Goal: Task Accomplishment & Management: Manage account settings

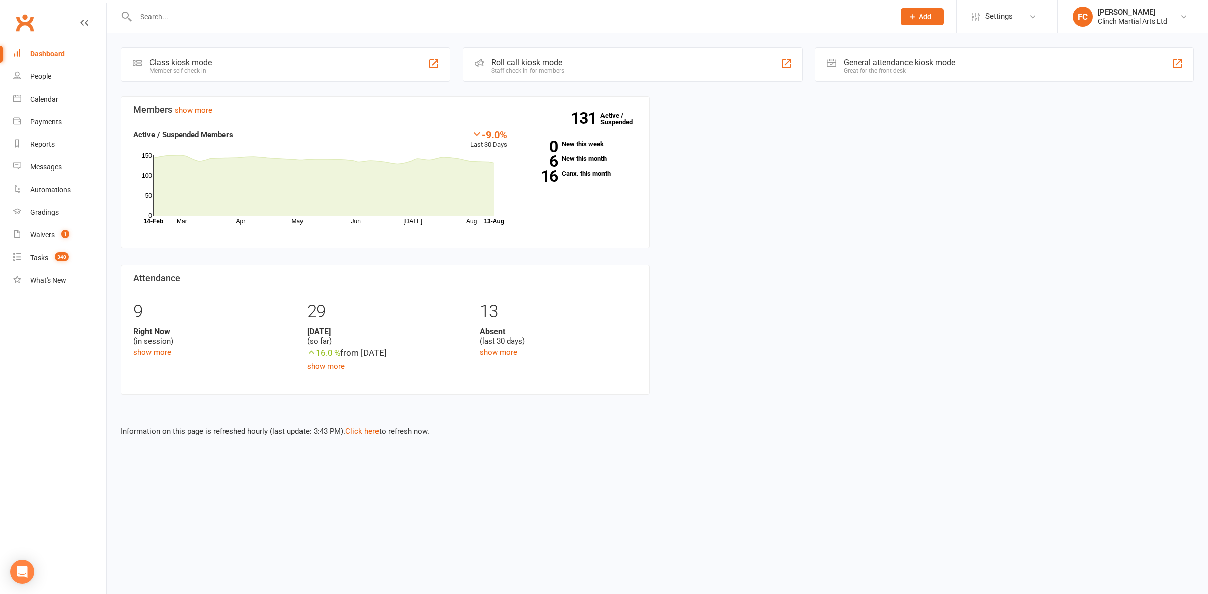
click at [204, 11] on input "text" at bounding box center [510, 17] width 755 height 14
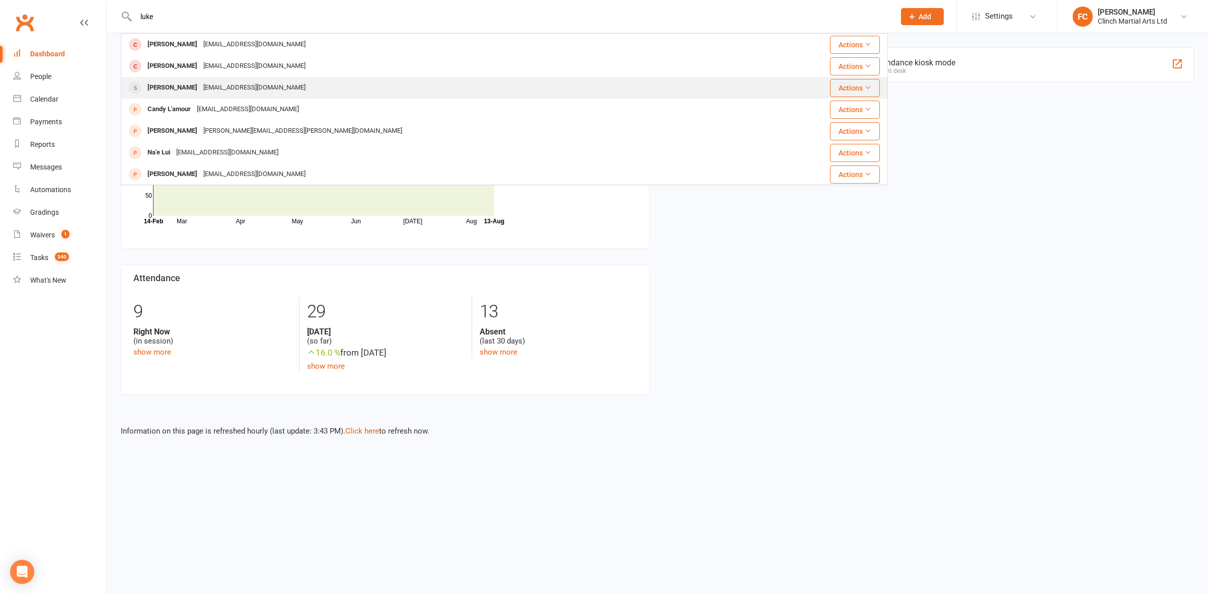
type input "luke"
click at [201, 82] on div "[EMAIL_ADDRESS][DOMAIN_NAME]" at bounding box center [254, 88] width 108 height 15
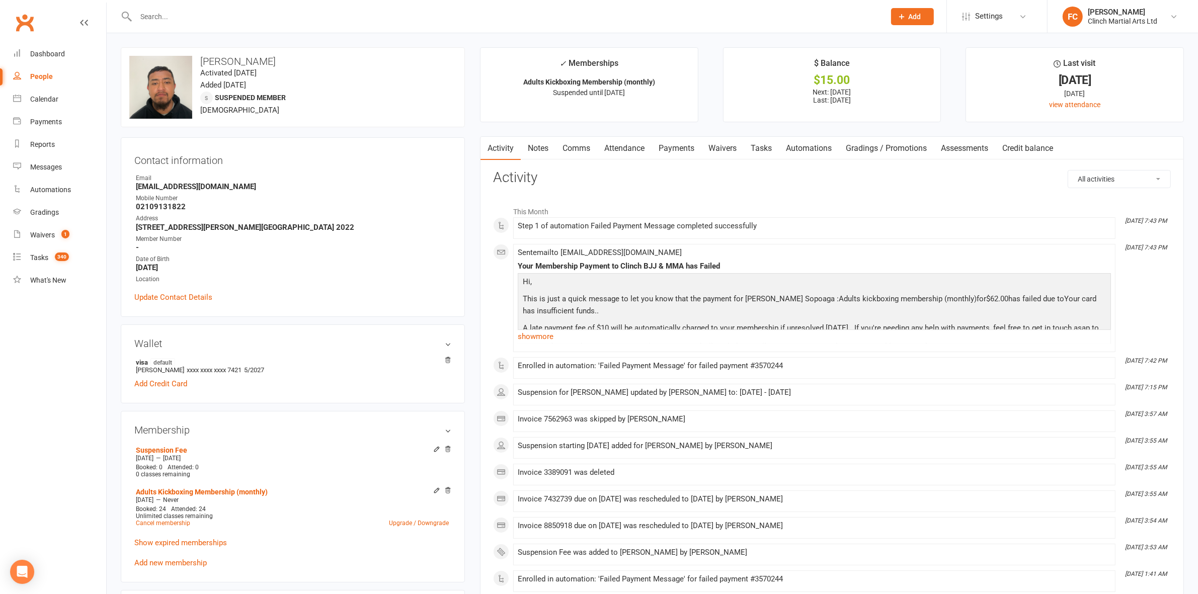
click at [673, 150] on link "Payments" at bounding box center [677, 148] width 50 height 23
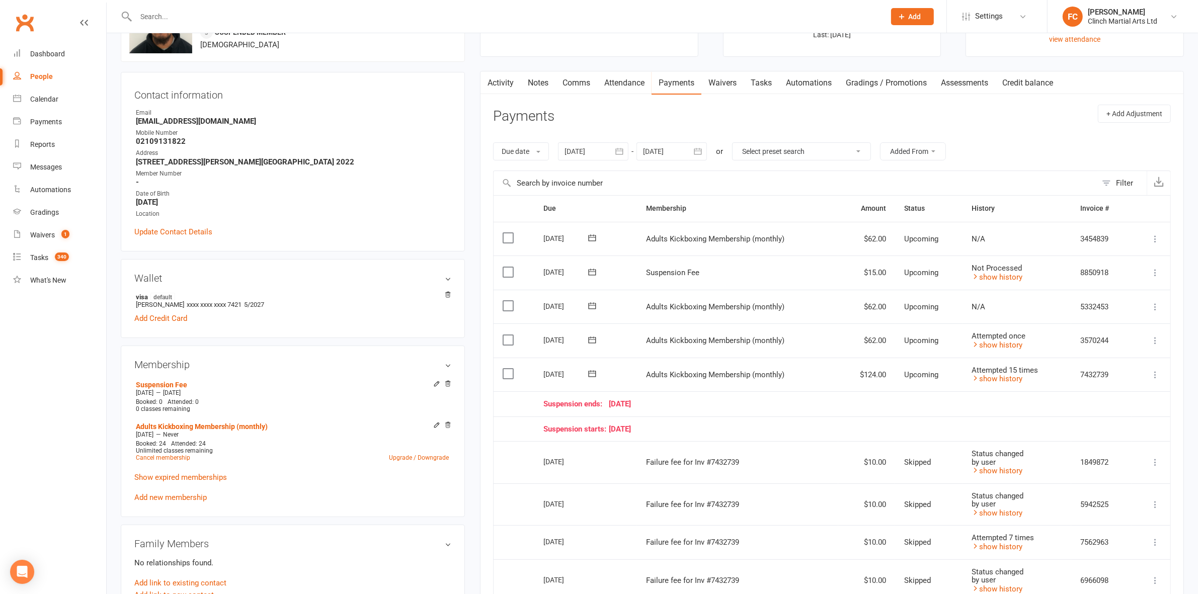
scroll to position [126, 0]
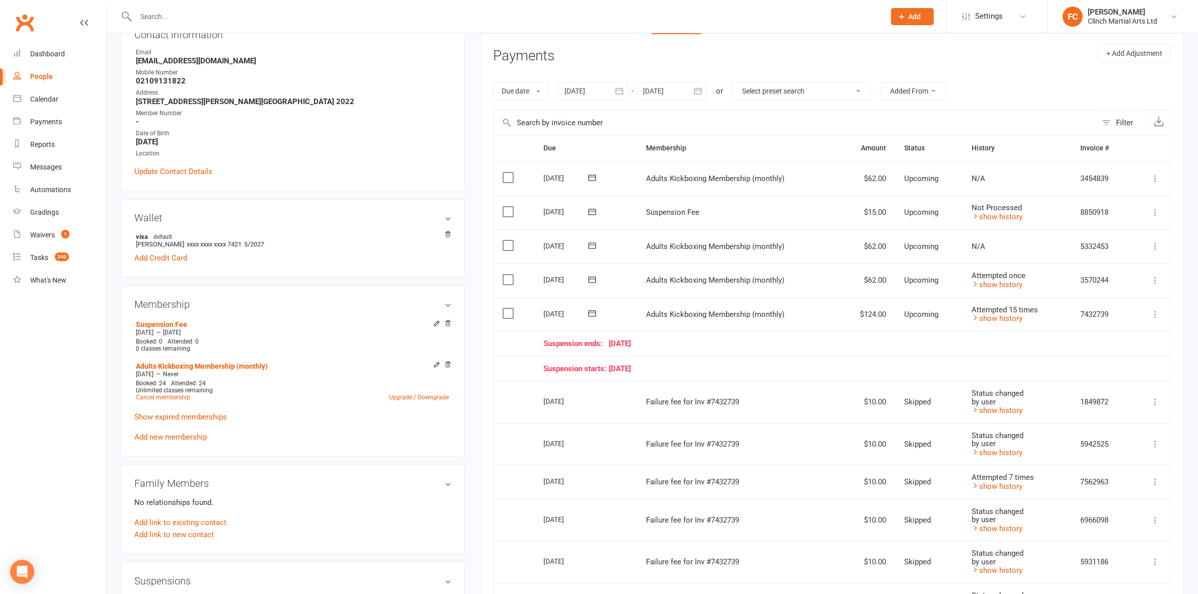
click at [730, 362] on td "Suspension starts: [DATE]" at bounding box center [833, 368] width 597 height 25
click at [507, 313] on label at bounding box center [510, 314] width 14 height 10
click at [507, 309] on input "checkbox" at bounding box center [506, 309] width 7 height 0
click at [1138, 572] on button "Change status" at bounding box center [1145, 571] width 80 height 21
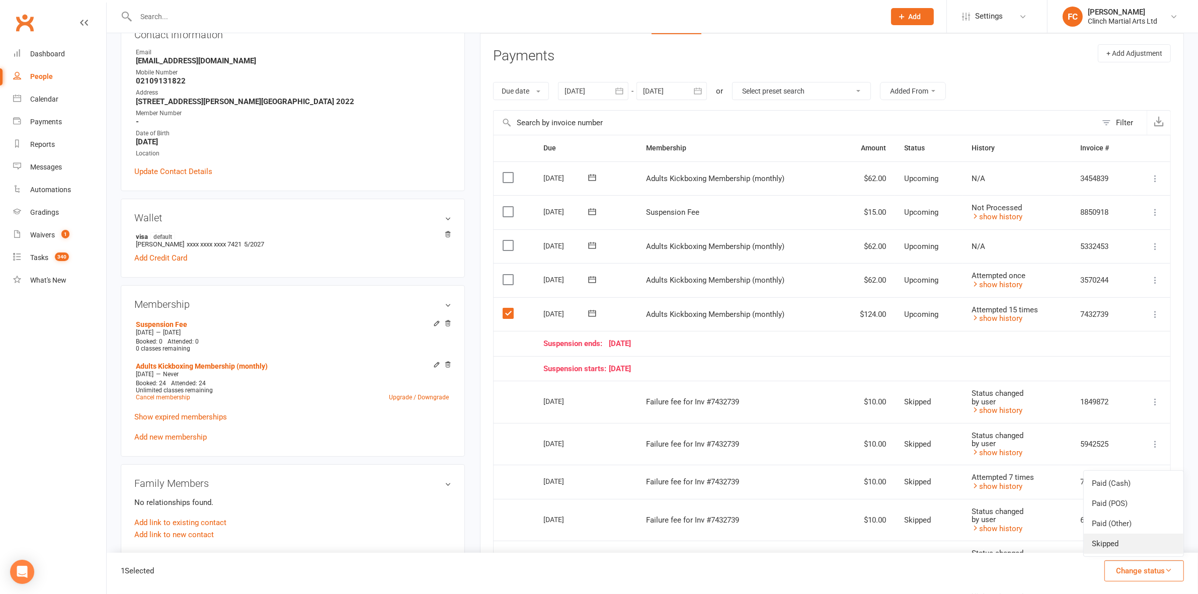
click at [1124, 544] on link "Skipped" at bounding box center [1134, 544] width 100 height 20
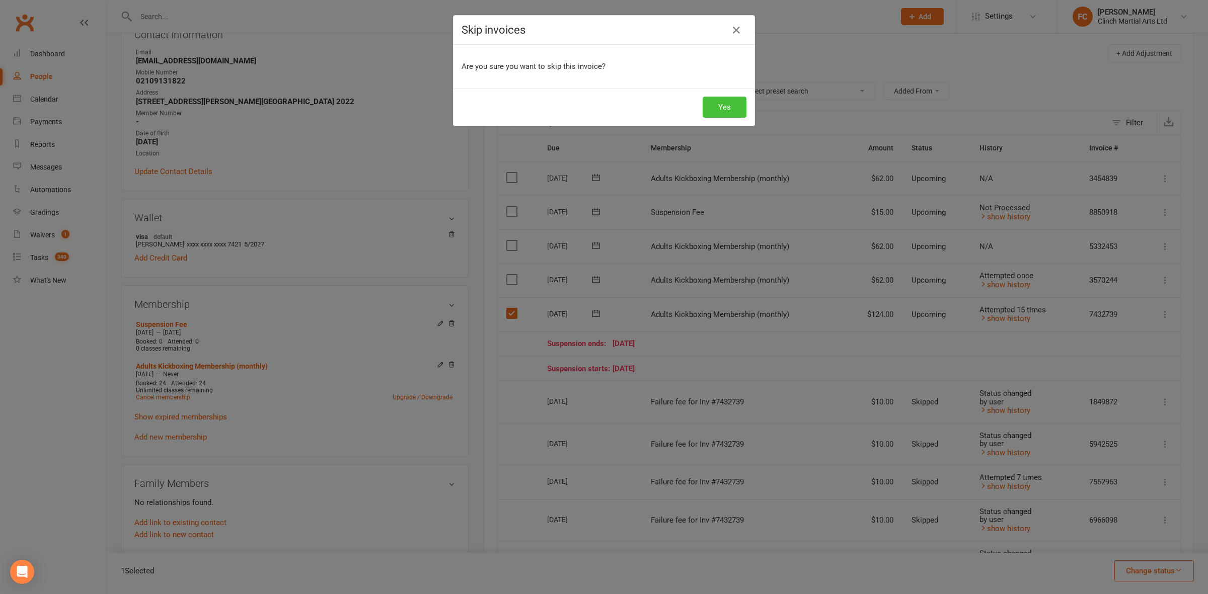
click at [713, 102] on button "Yes" at bounding box center [725, 107] width 44 height 21
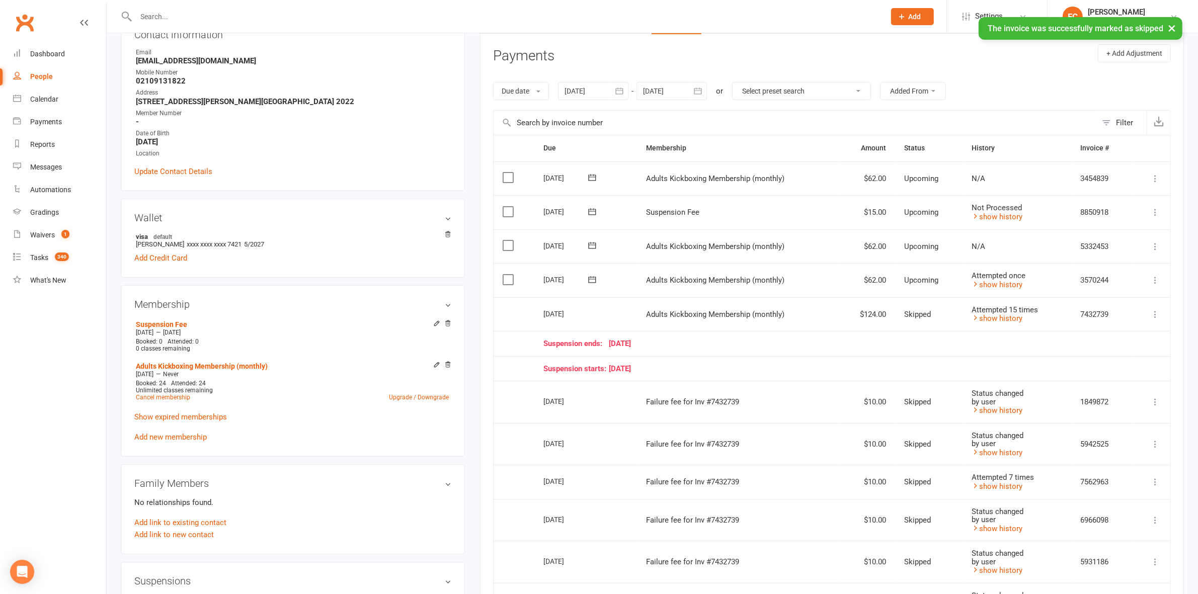
click at [592, 282] on icon at bounding box center [592, 280] width 10 height 10
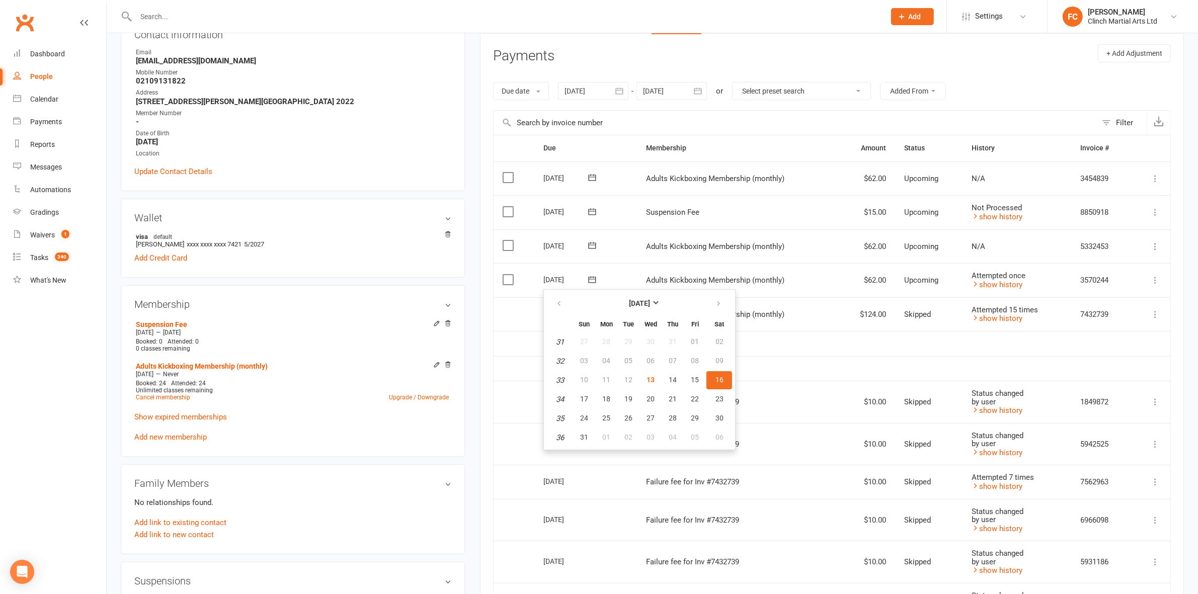
click at [772, 381] on td "Suspension starts: [DATE]" at bounding box center [833, 368] width 597 height 25
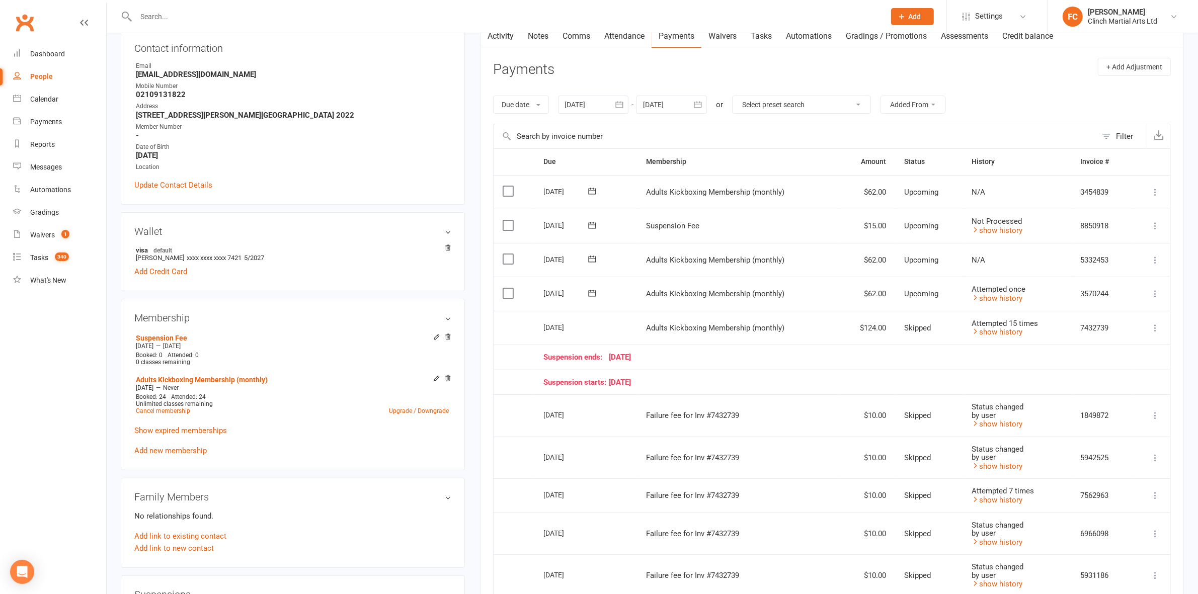
scroll to position [0, 0]
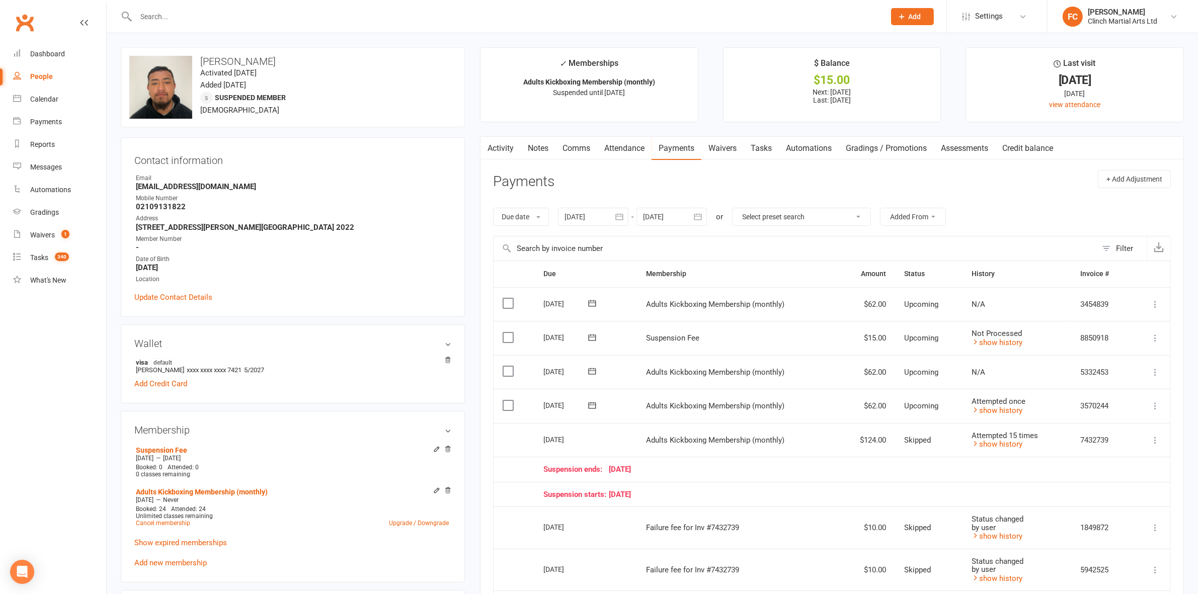
click at [595, 217] on div at bounding box center [593, 217] width 70 height 18
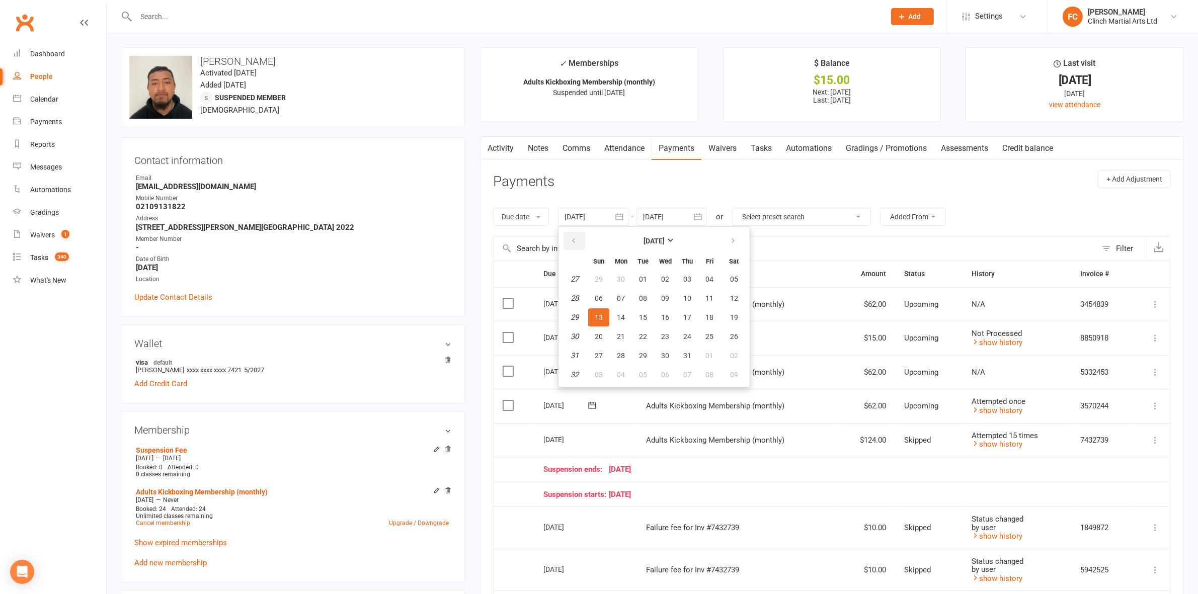
click at [575, 238] on icon "button" at bounding box center [573, 241] width 7 height 8
click at [683, 278] on span "01" at bounding box center [687, 279] width 8 height 8
type input "[DATE]"
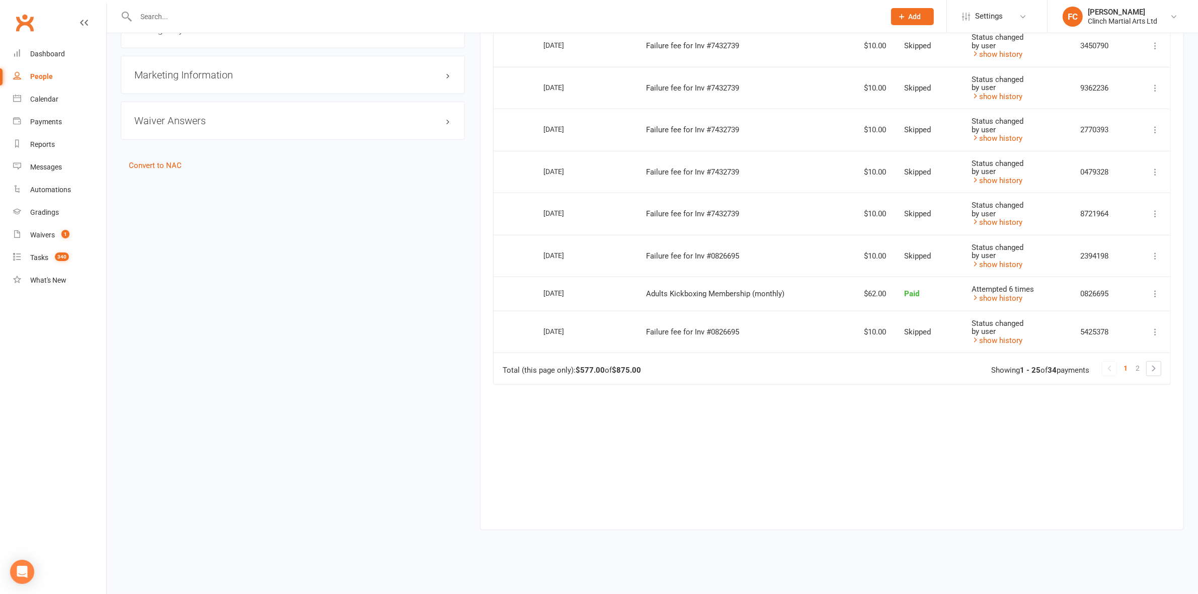
scroll to position [979, 0]
click at [1138, 369] on span "2" at bounding box center [1138, 368] width 4 height 14
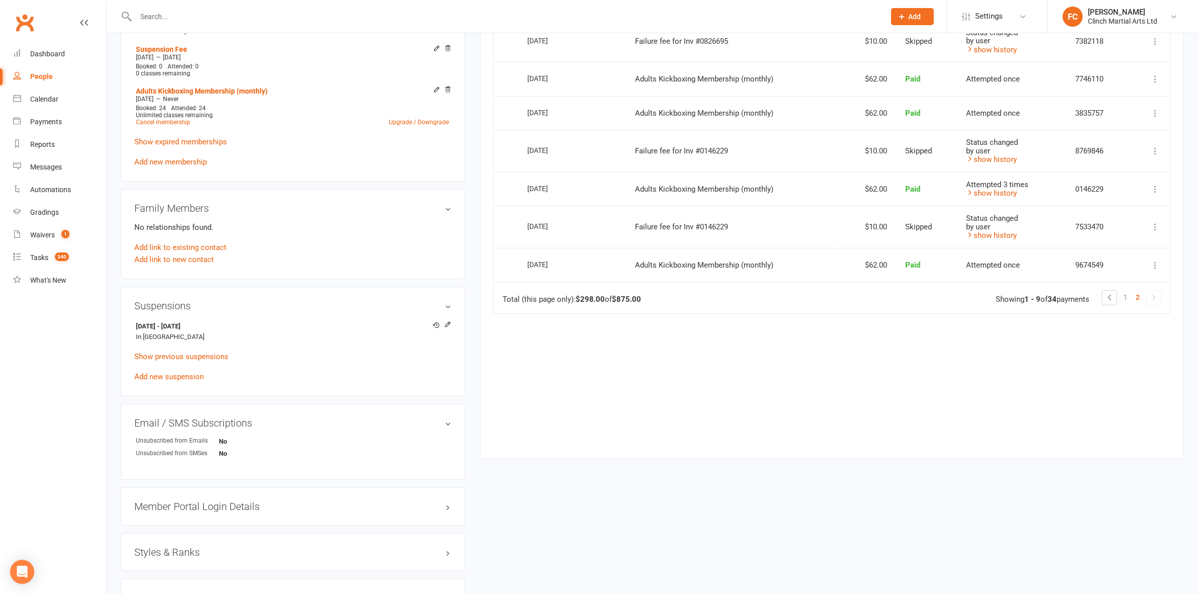
scroll to position [274, 0]
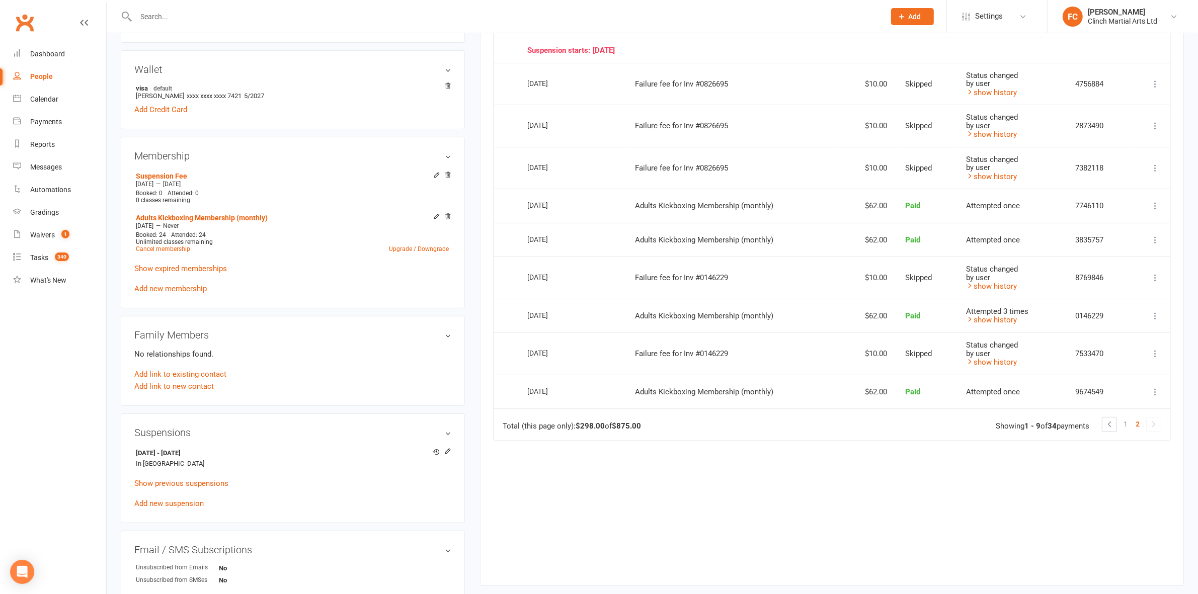
click at [612, 506] on div "Due Contact Membership Amount Status History Invoice # Suspension ends: [DATE] …" at bounding box center [832, 278] width 678 height 584
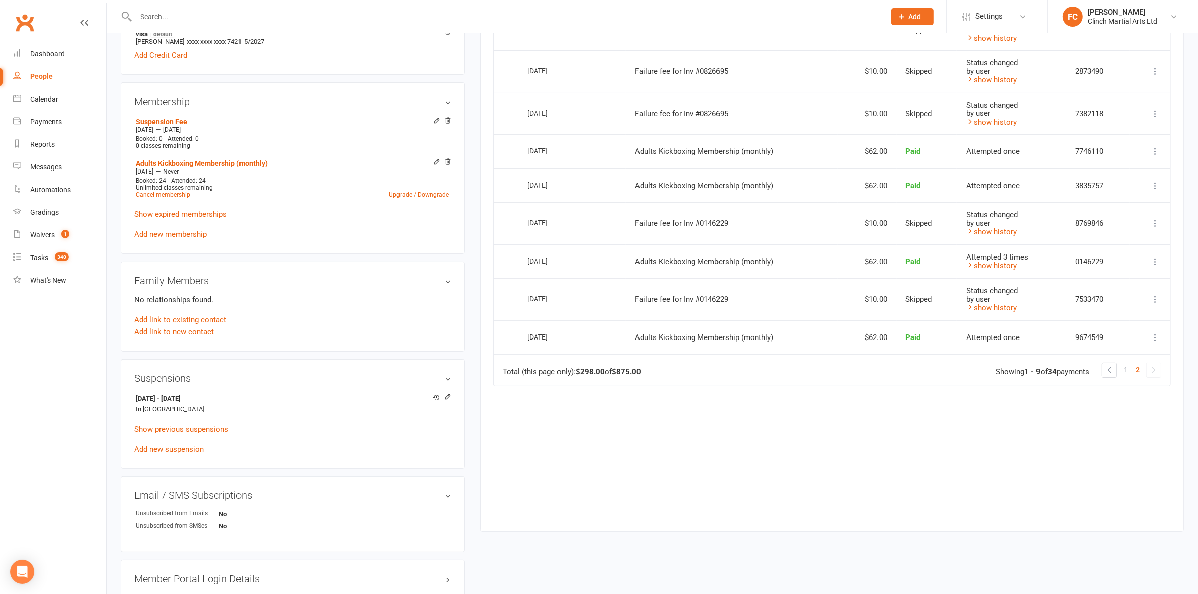
scroll to position [440, 0]
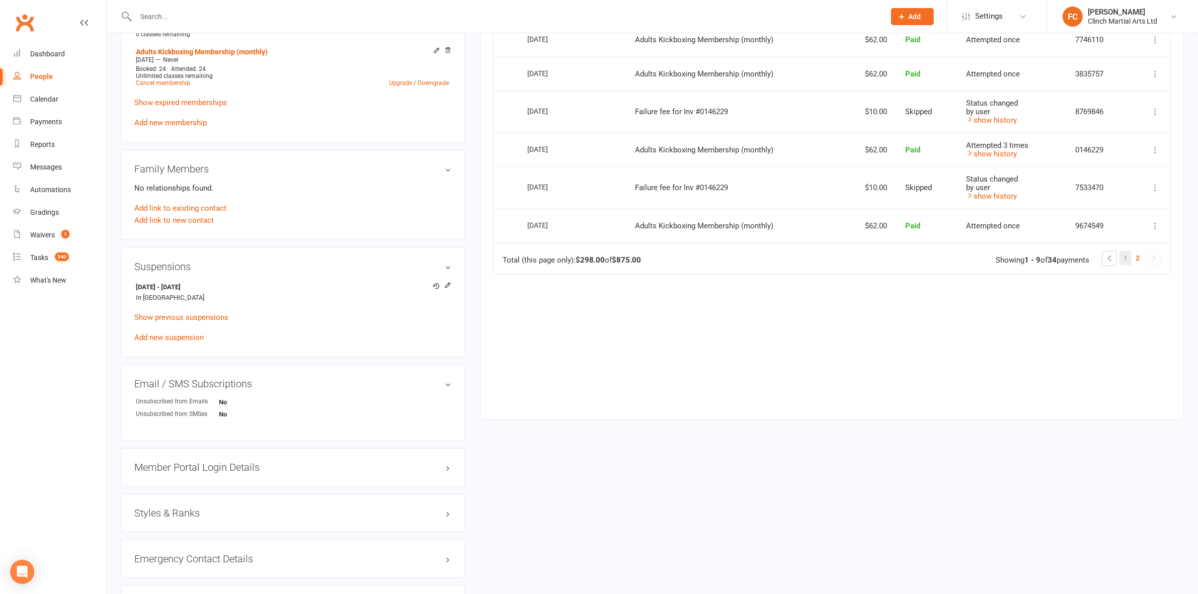
click at [1122, 264] on link "1" at bounding box center [1126, 258] width 12 height 14
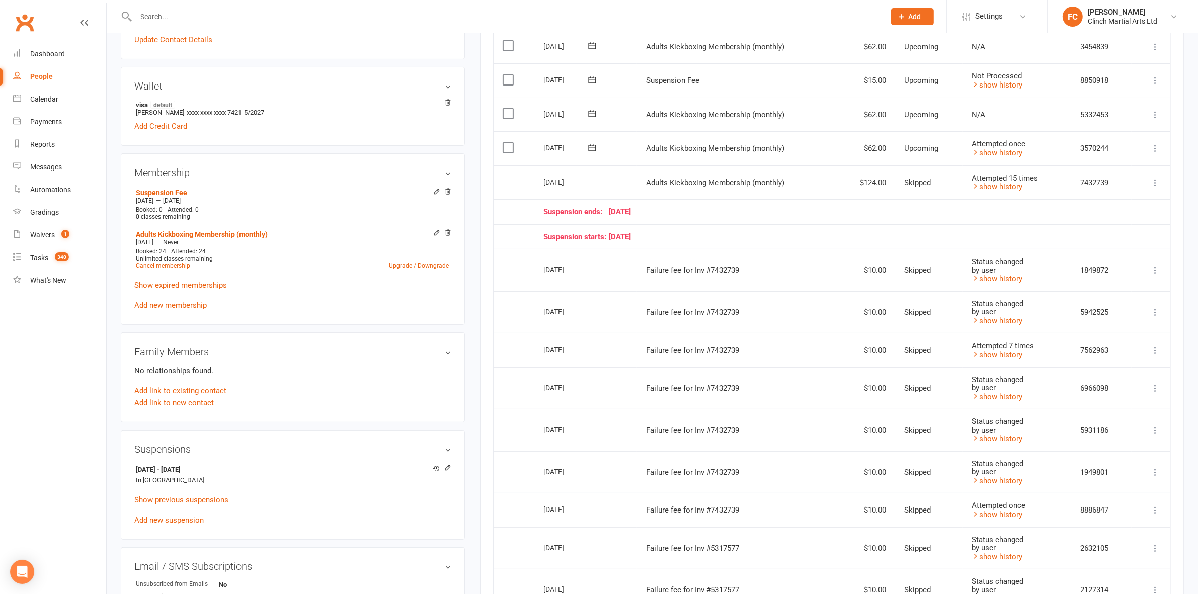
scroll to position [126, 0]
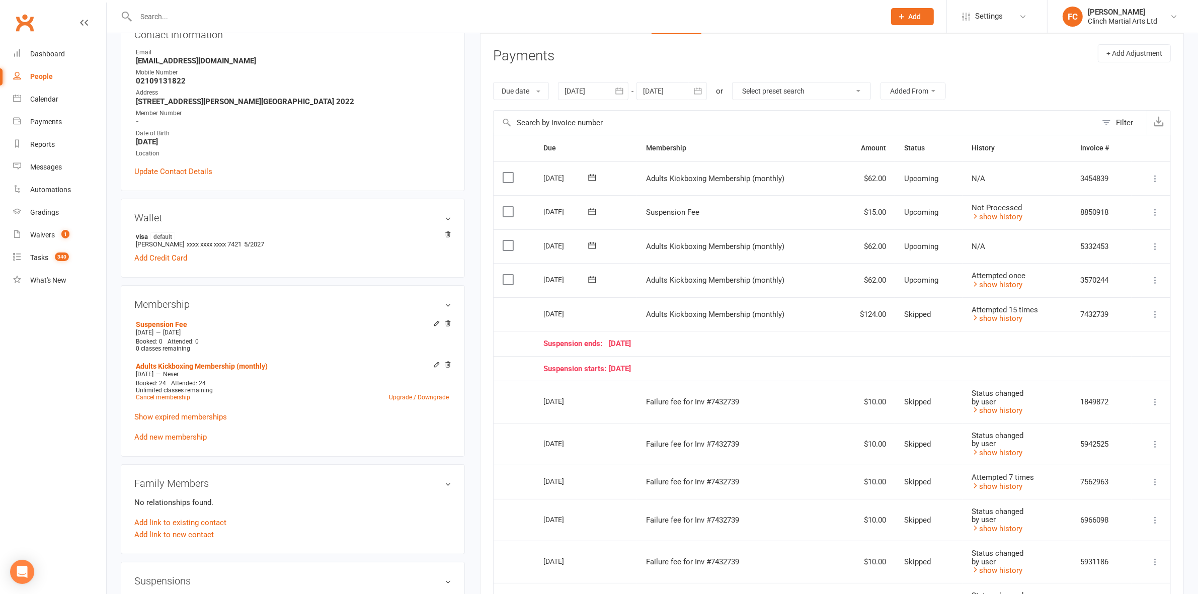
click at [594, 282] on icon at bounding box center [592, 280] width 10 height 10
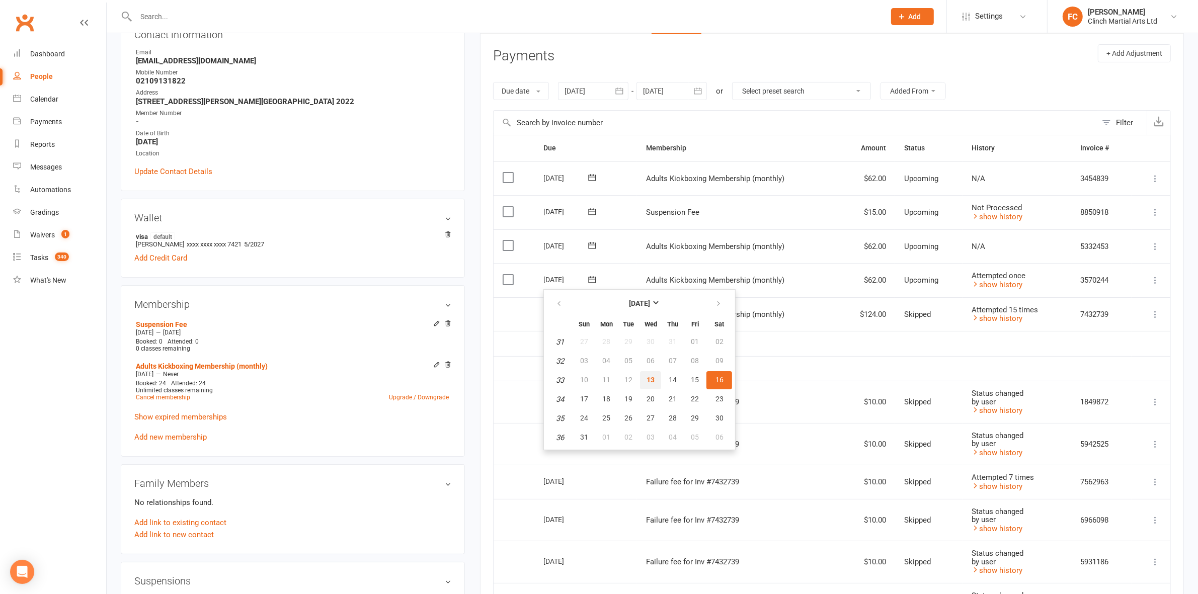
click at [653, 375] on button "13" at bounding box center [650, 380] width 21 height 18
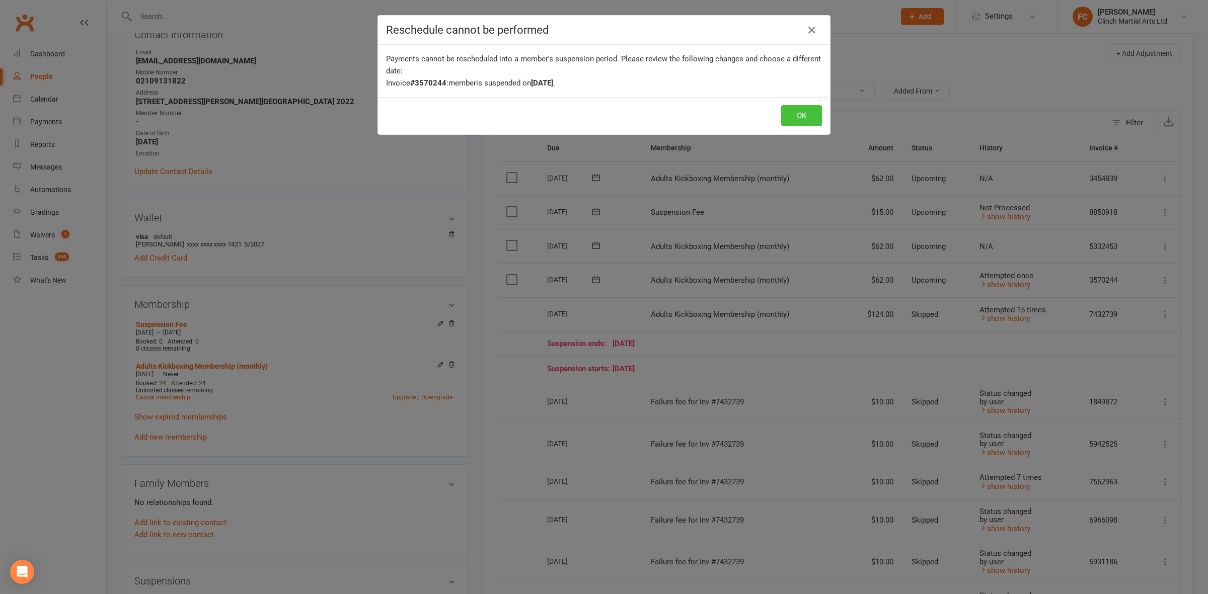
click at [801, 109] on button "OK" at bounding box center [801, 115] width 41 height 21
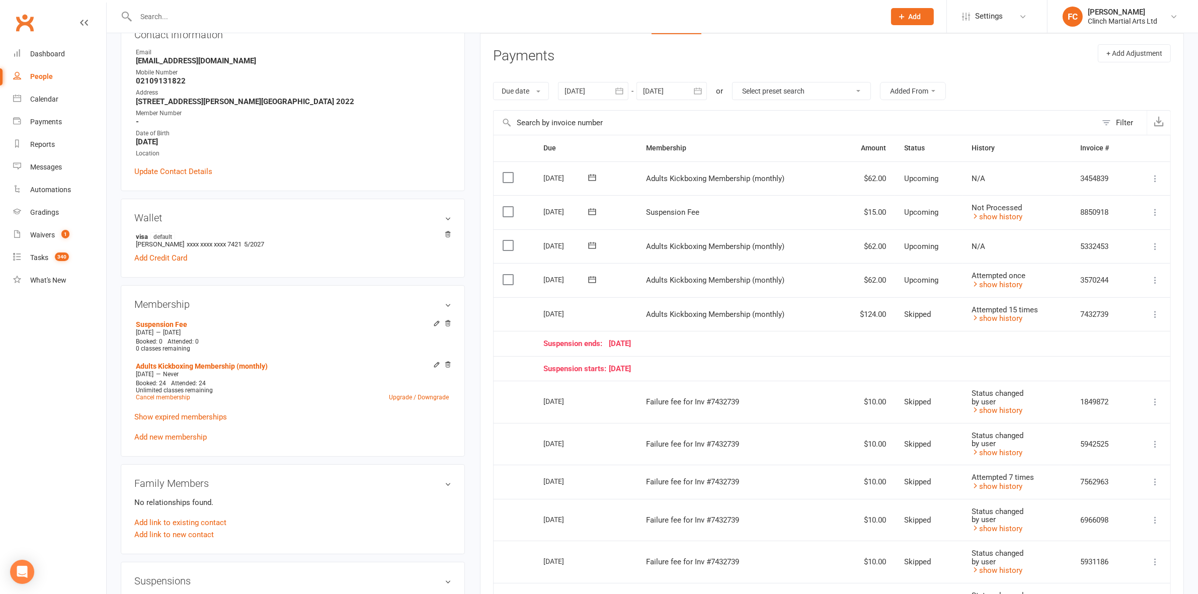
click at [594, 282] on icon at bounding box center [592, 280] width 10 height 10
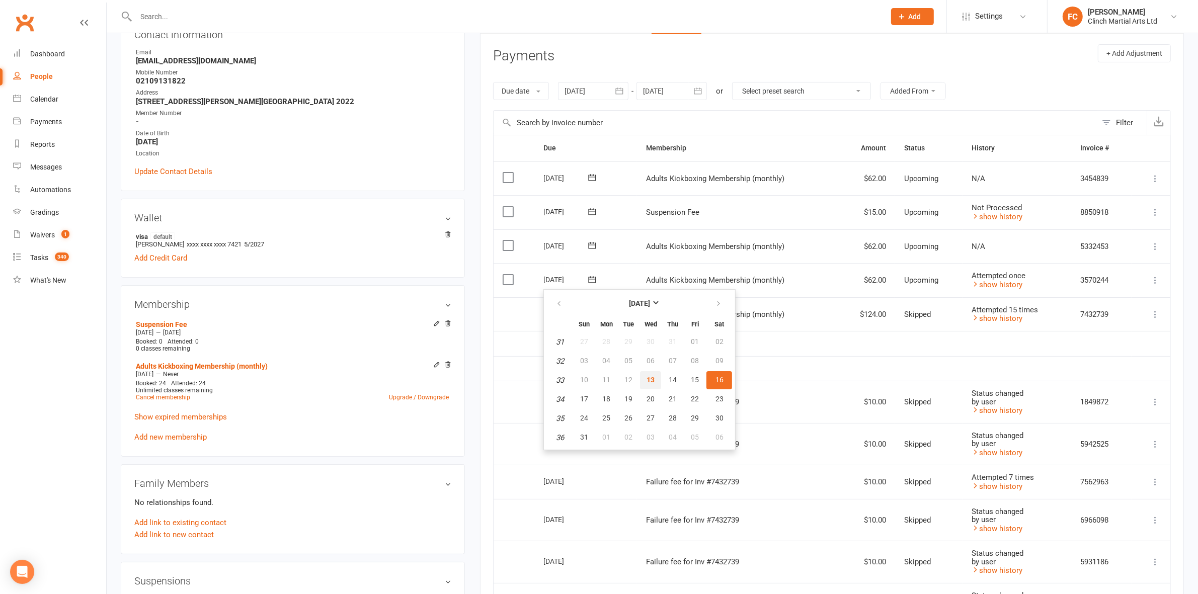
click at [652, 376] on span "13" at bounding box center [651, 380] width 8 height 8
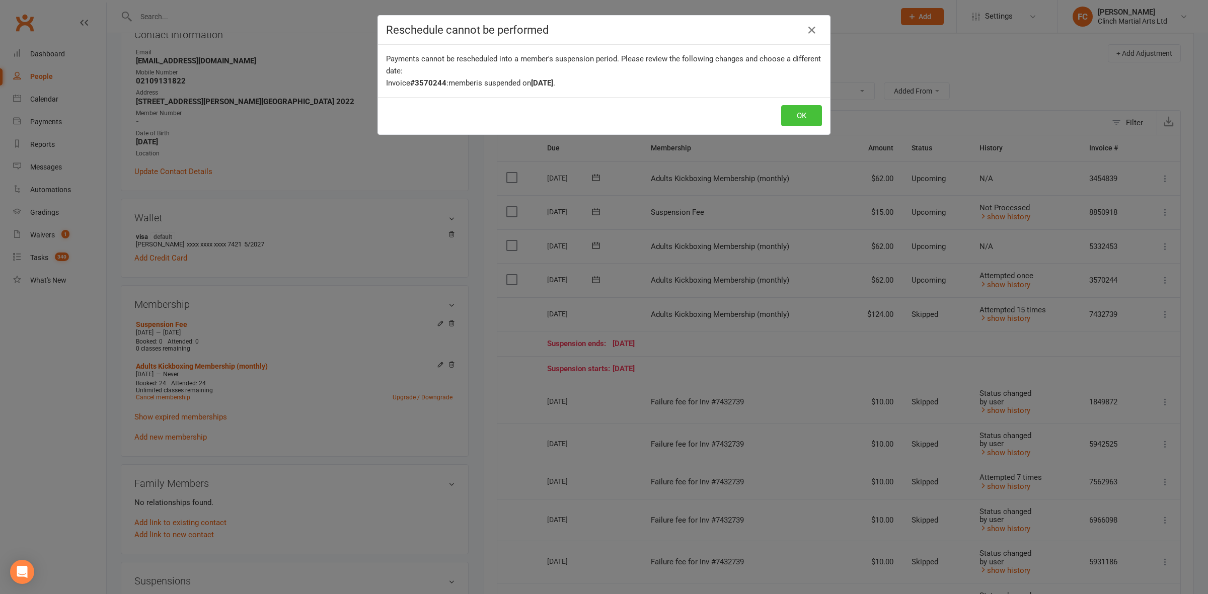
click at [794, 116] on button "OK" at bounding box center [801, 115] width 41 height 21
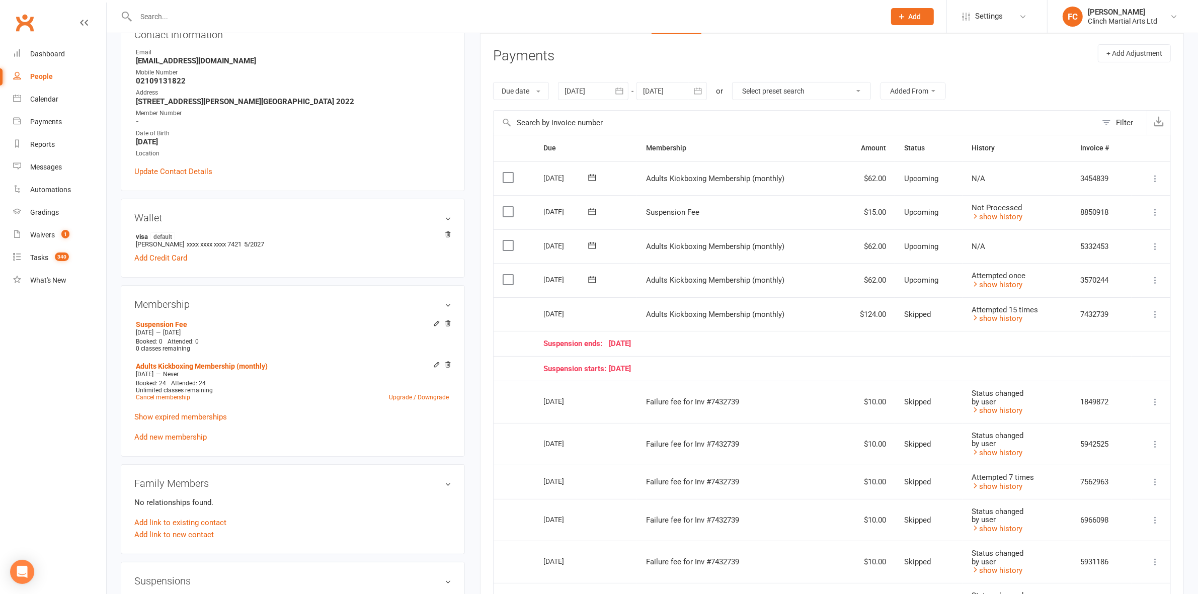
click at [595, 280] on icon at bounding box center [592, 280] width 10 height 10
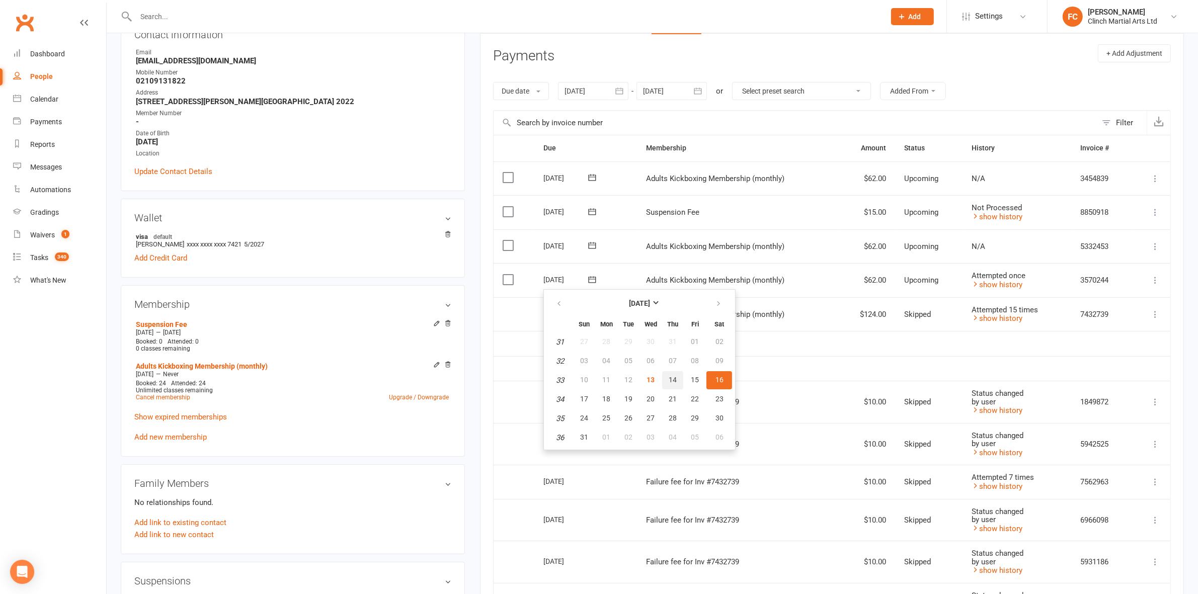
click at [669, 371] on button "14" at bounding box center [672, 380] width 21 height 18
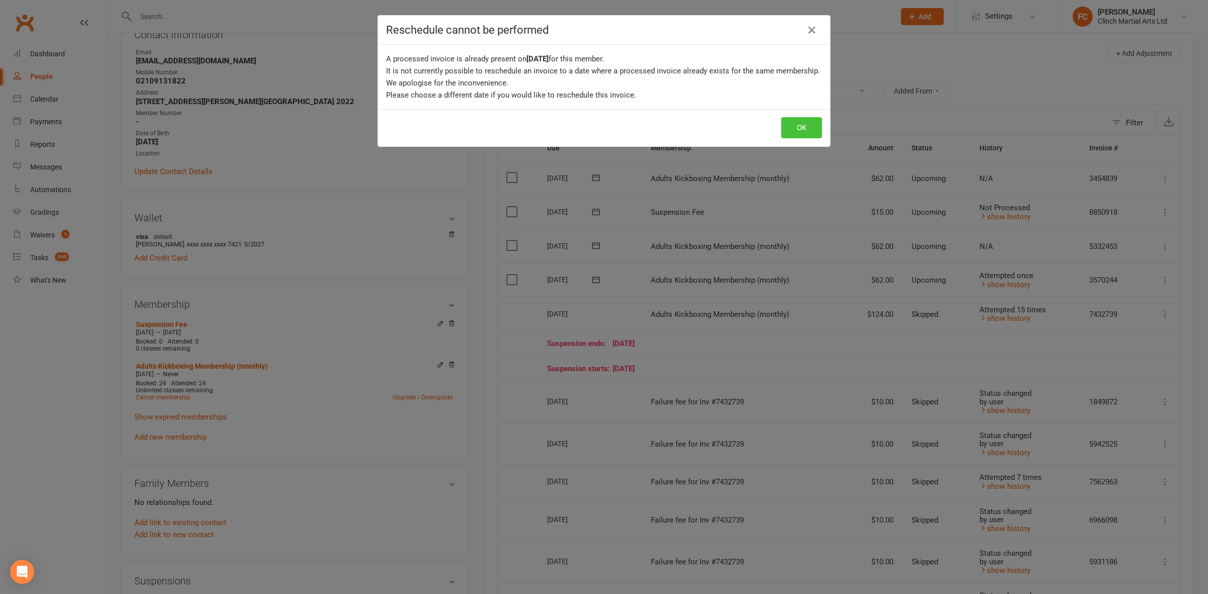
click at [794, 129] on button "OK" at bounding box center [801, 127] width 41 height 21
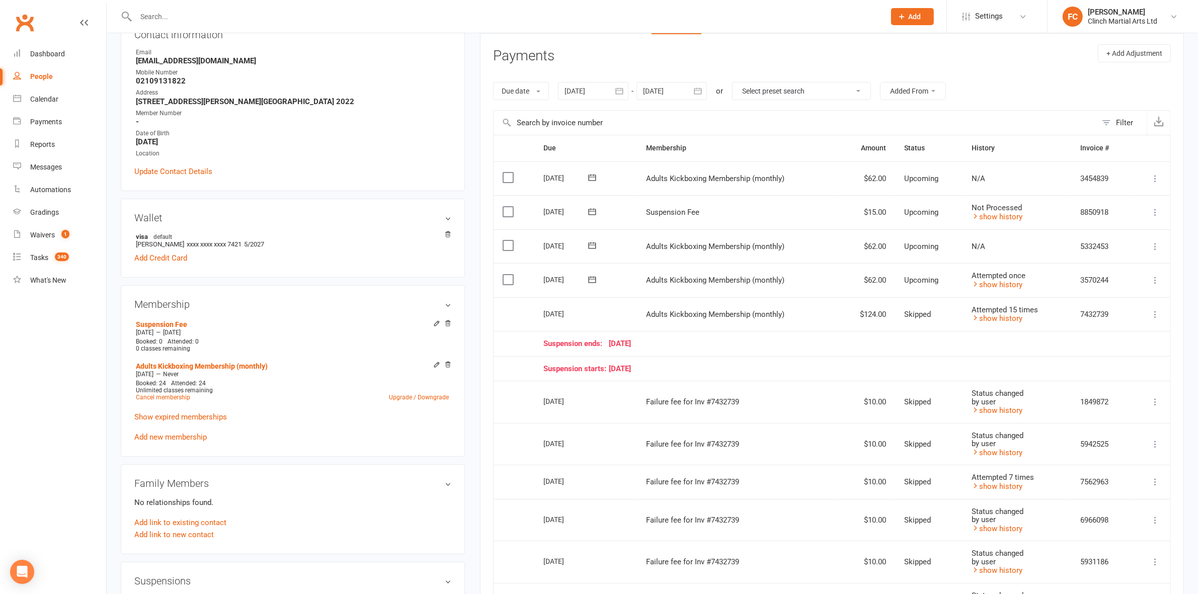
click at [589, 278] on icon at bounding box center [592, 280] width 10 height 10
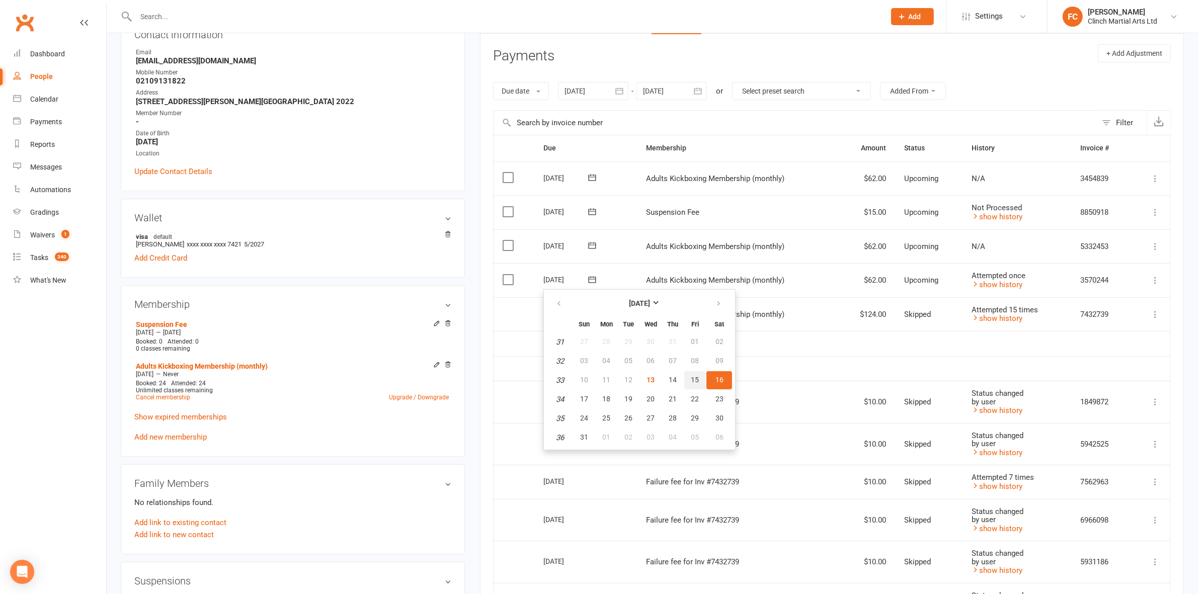
click at [691, 377] on span "15" at bounding box center [695, 380] width 8 height 8
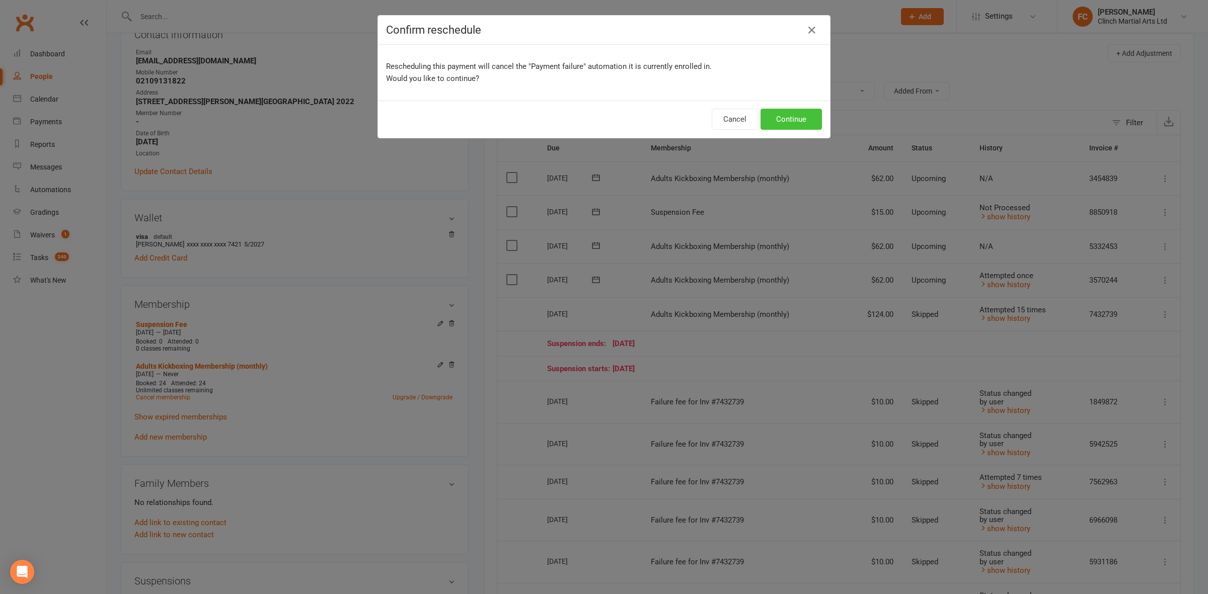
click at [787, 120] on button "Continue" at bounding box center [790, 119] width 61 height 21
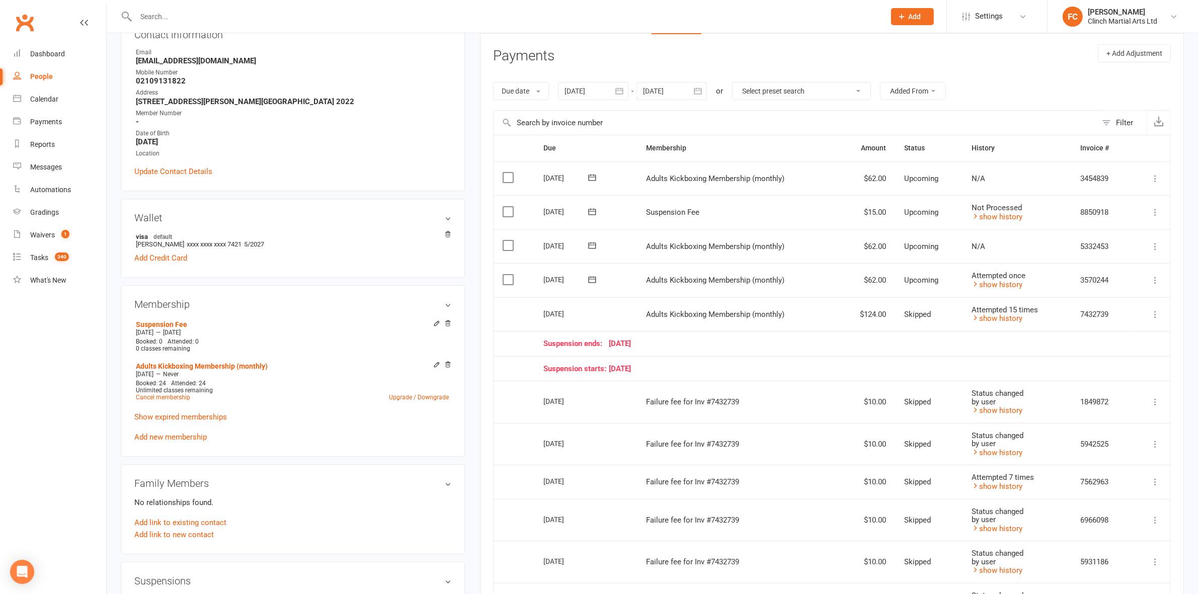
click at [591, 212] on icon at bounding box center [593, 211] width 8 height 7
click at [691, 308] on span "15" at bounding box center [695, 312] width 8 height 8
